Goal: Task Accomplishment & Management: Use online tool/utility

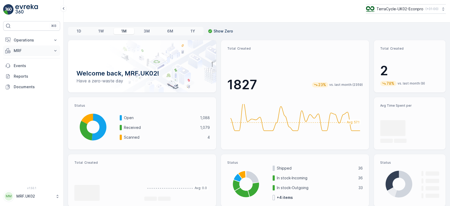
click at [36, 49] on p "MRF" at bounding box center [32, 50] width 36 height 5
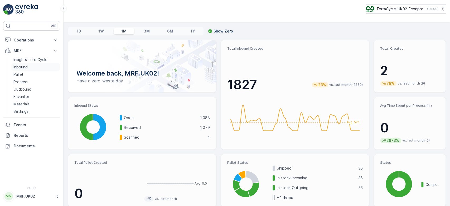
click at [27, 68] on p "Inbound" at bounding box center [20, 66] width 14 height 5
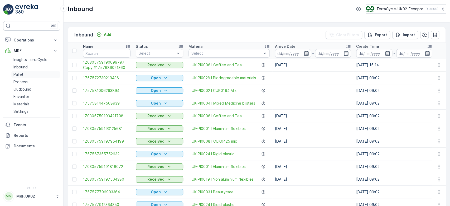
click at [22, 77] on link "Pallet" at bounding box center [35, 74] width 49 height 7
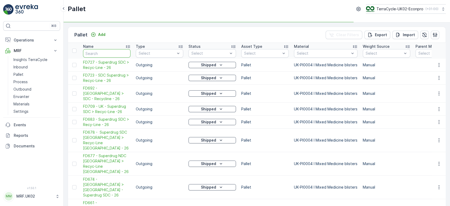
click at [105, 50] on input "text" at bounding box center [106, 53] width 47 height 8
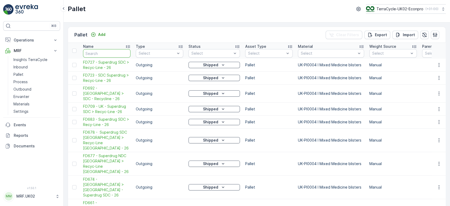
click at [106, 49] on input "text" at bounding box center [106, 53] width 47 height 8
type input "1593"
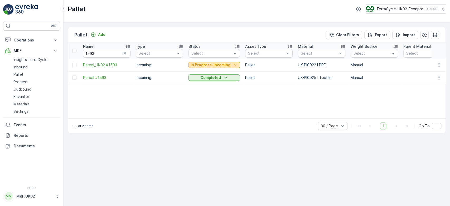
click at [206, 65] on p "In Progress-Incoming" at bounding box center [211, 64] width 40 height 5
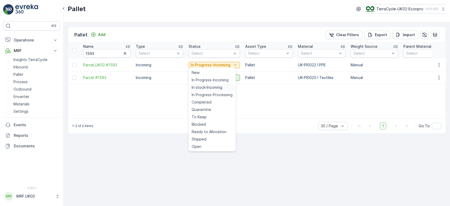
click at [209, 89] on span "In stock-Incoming" at bounding box center [207, 87] width 31 height 5
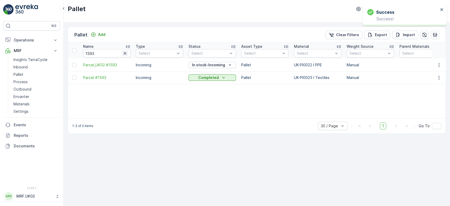
click at [124, 52] on icon "button" at bounding box center [125, 53] width 3 height 3
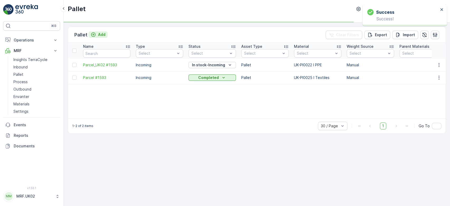
click at [106, 36] on button "Add" at bounding box center [98, 34] width 19 height 6
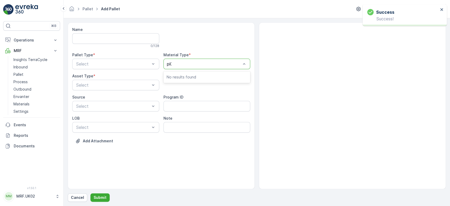
type input "pi00"
click at [195, 63] on div at bounding box center [204, 63] width 75 height 5
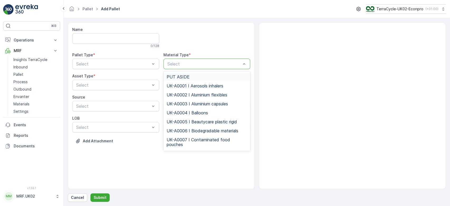
click at [195, 63] on div at bounding box center [204, 63] width 75 height 5
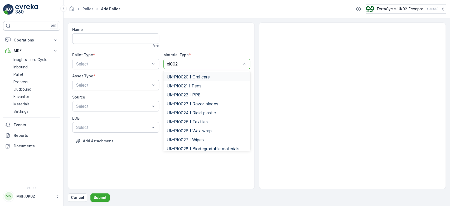
type input "pi0022"
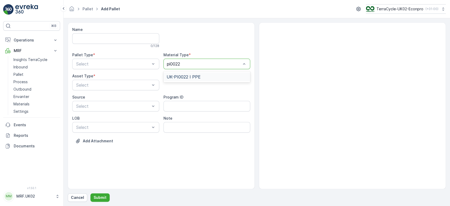
click at [200, 76] on div "UK-PI0022 I PPE" at bounding box center [207, 76] width 81 height 5
click at [131, 71] on div "Incoming Outgoing" at bounding box center [115, 81] width 87 height 20
click at [131, 76] on div "Incoming" at bounding box center [115, 76] width 81 height 5
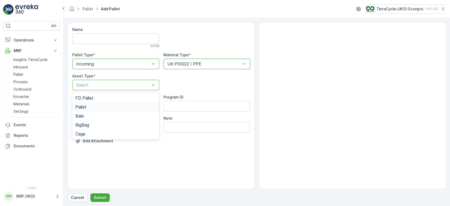
click at [97, 107] on div "Pallet" at bounding box center [115, 106] width 81 height 5
click at [101, 196] on p "Submit" at bounding box center [100, 197] width 13 height 5
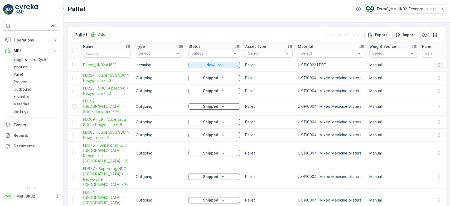
click at [434, 66] on button "button" at bounding box center [438, 65] width 9 height 6
click at [424, 103] on span "Print QR" at bounding box center [424, 101] width 14 height 5
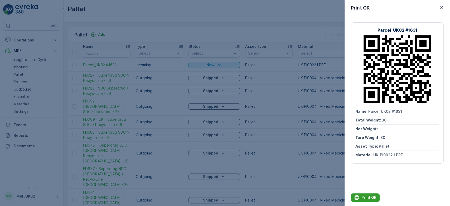
click at [364, 194] on button "Print QR" at bounding box center [365, 197] width 29 height 8
click at [166, 119] on div at bounding box center [225, 103] width 450 height 206
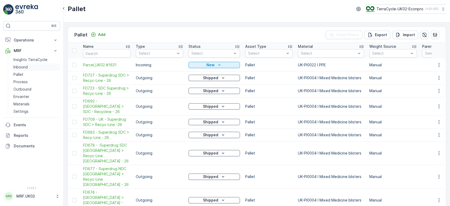
click at [22, 64] on p "Inbound" at bounding box center [20, 66] width 14 height 5
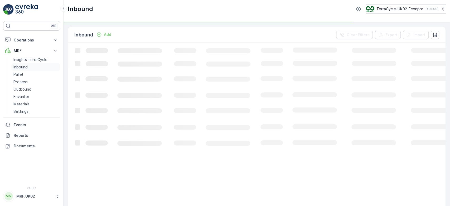
click at [22, 64] on p "Inbound" at bounding box center [20, 66] width 14 height 5
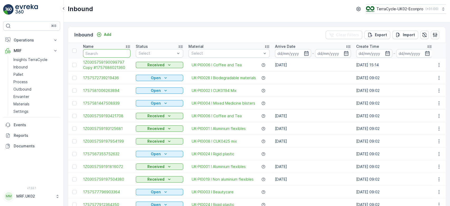
click at [100, 50] on input "text" at bounding box center [106, 53] width 47 height 8
